Goal: Find specific page/section: Find specific page/section

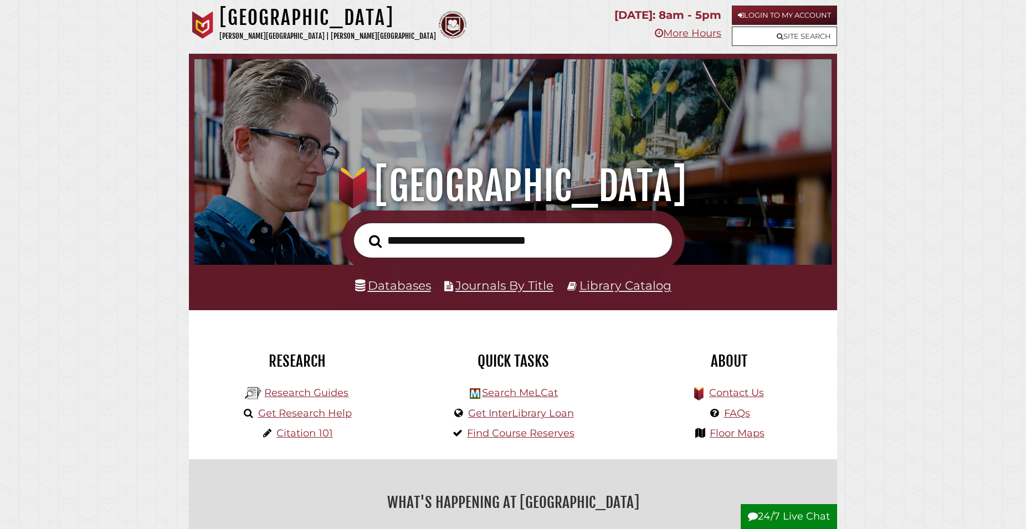
scroll to position [211, 632]
click at [779, 19] on link "Login to My Account" at bounding box center [784, 15] width 105 height 19
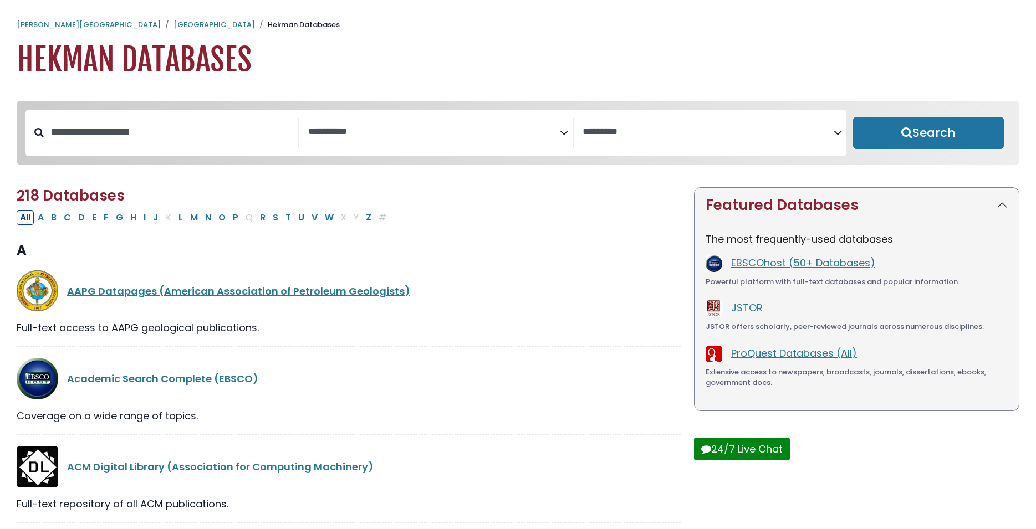
select select "Database Subject Filter"
select select "Database Vendors Filter"
click at [236, 223] on button "P" at bounding box center [235, 218] width 12 height 14
select select "Database Subject Filter"
select select "Database Vendors Filter"
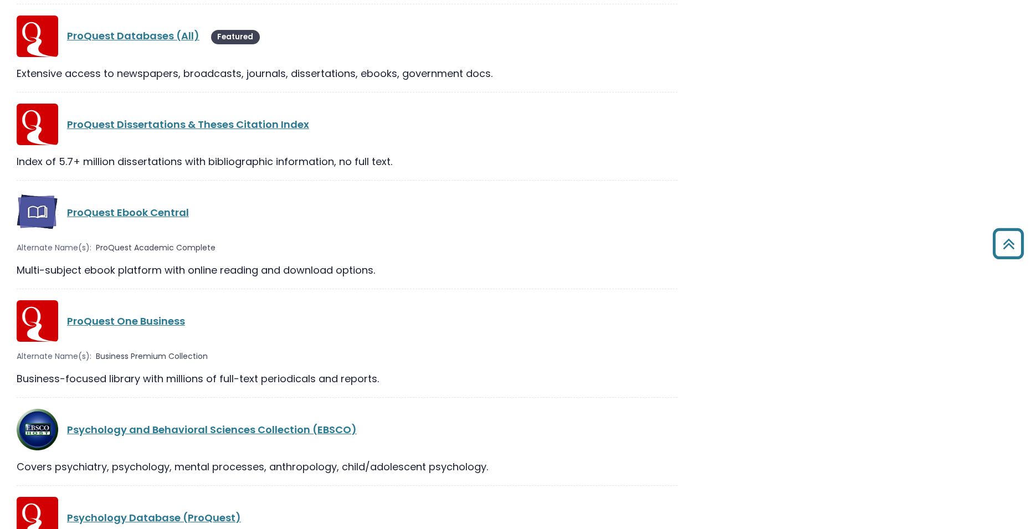
scroll to position [1696, 0]
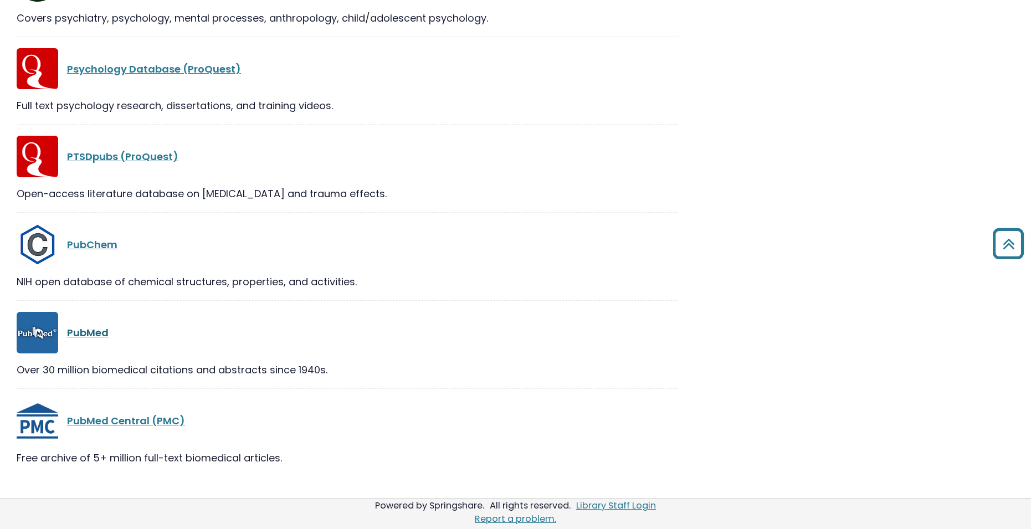
click at [74, 338] on link "PubMed" at bounding box center [88, 333] width 42 height 14
